Goal: Information Seeking & Learning: Find specific fact

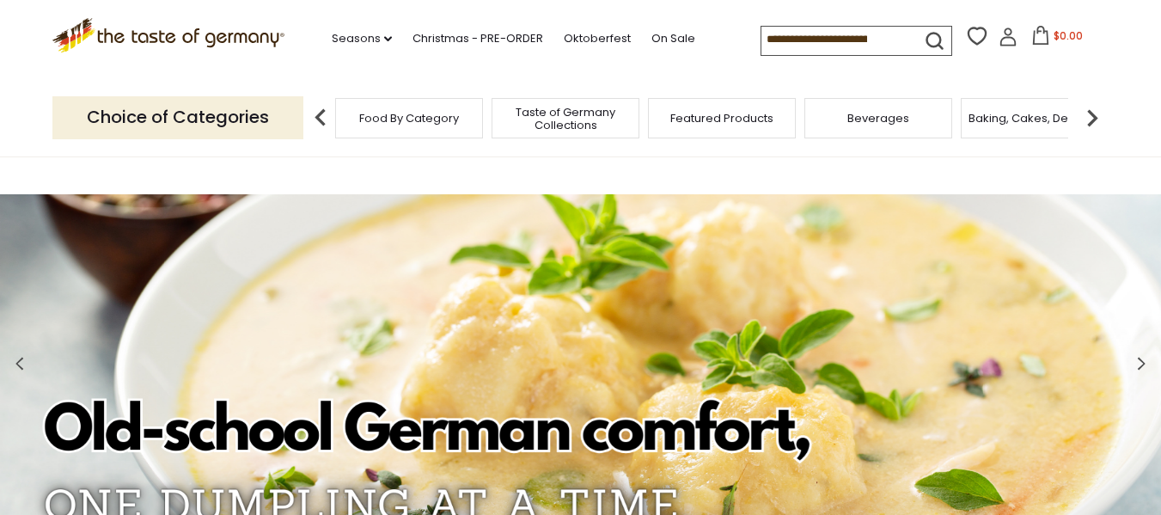
click at [855, 38] on input at bounding box center [833, 39] width 145 height 24
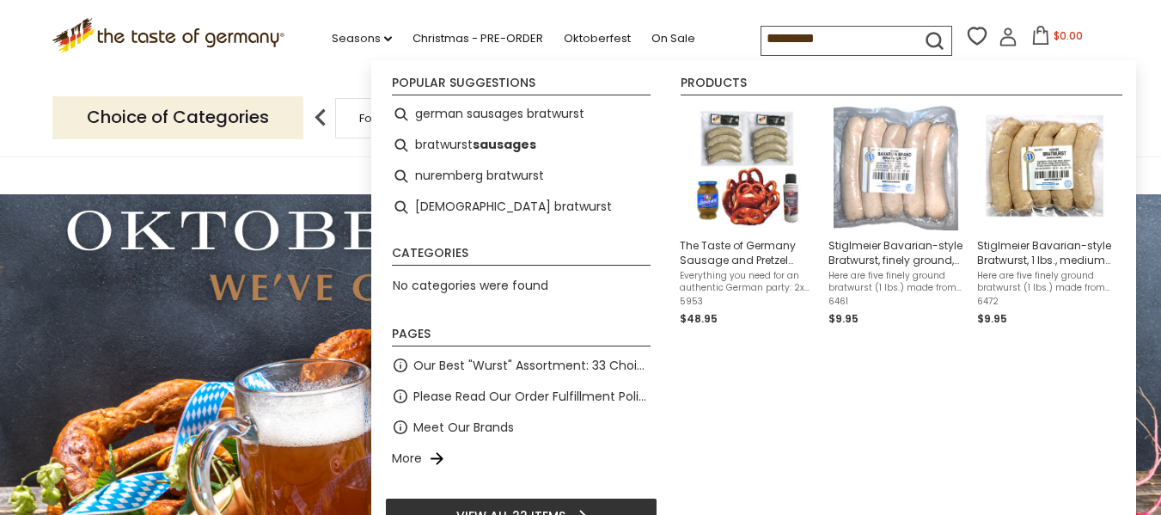
type input "*********"
click at [940, 44] on icon "submit" at bounding box center [934, 40] width 23 height 23
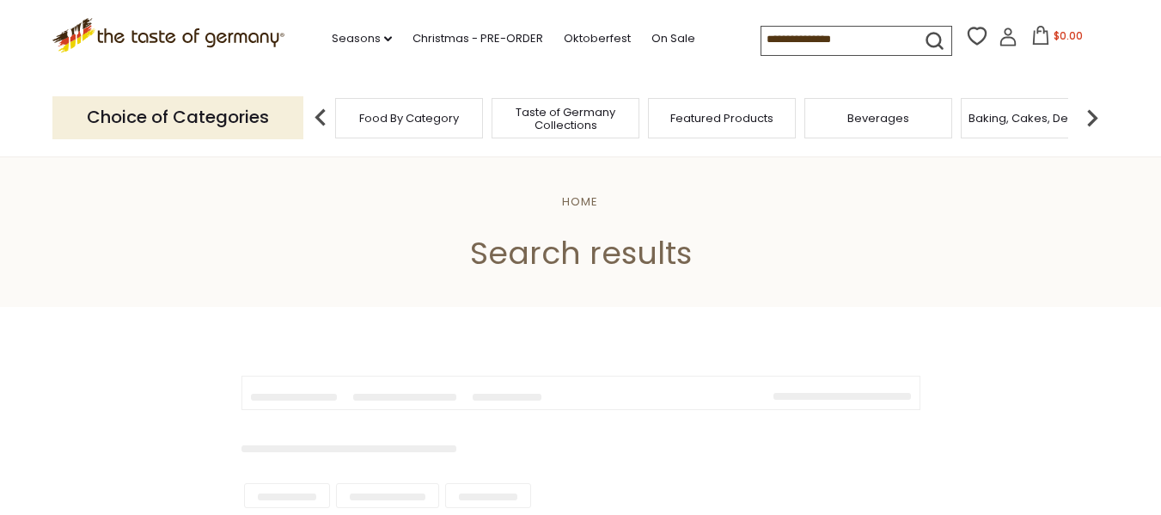
type input "*********"
